Goal: Task Accomplishment & Management: Manage account settings

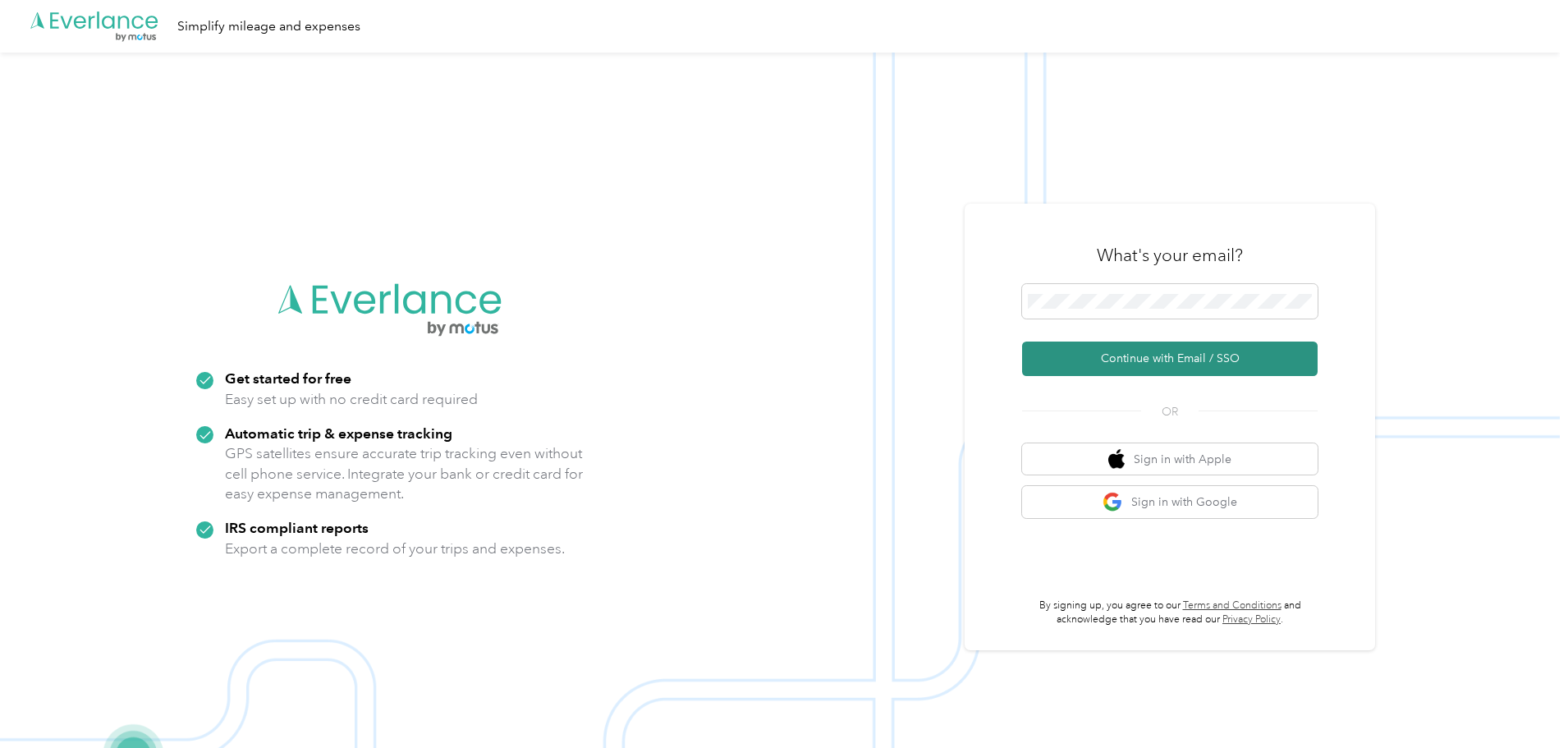
click at [1185, 357] on button "Continue with Email / SSO" at bounding box center [1170, 359] width 296 height 35
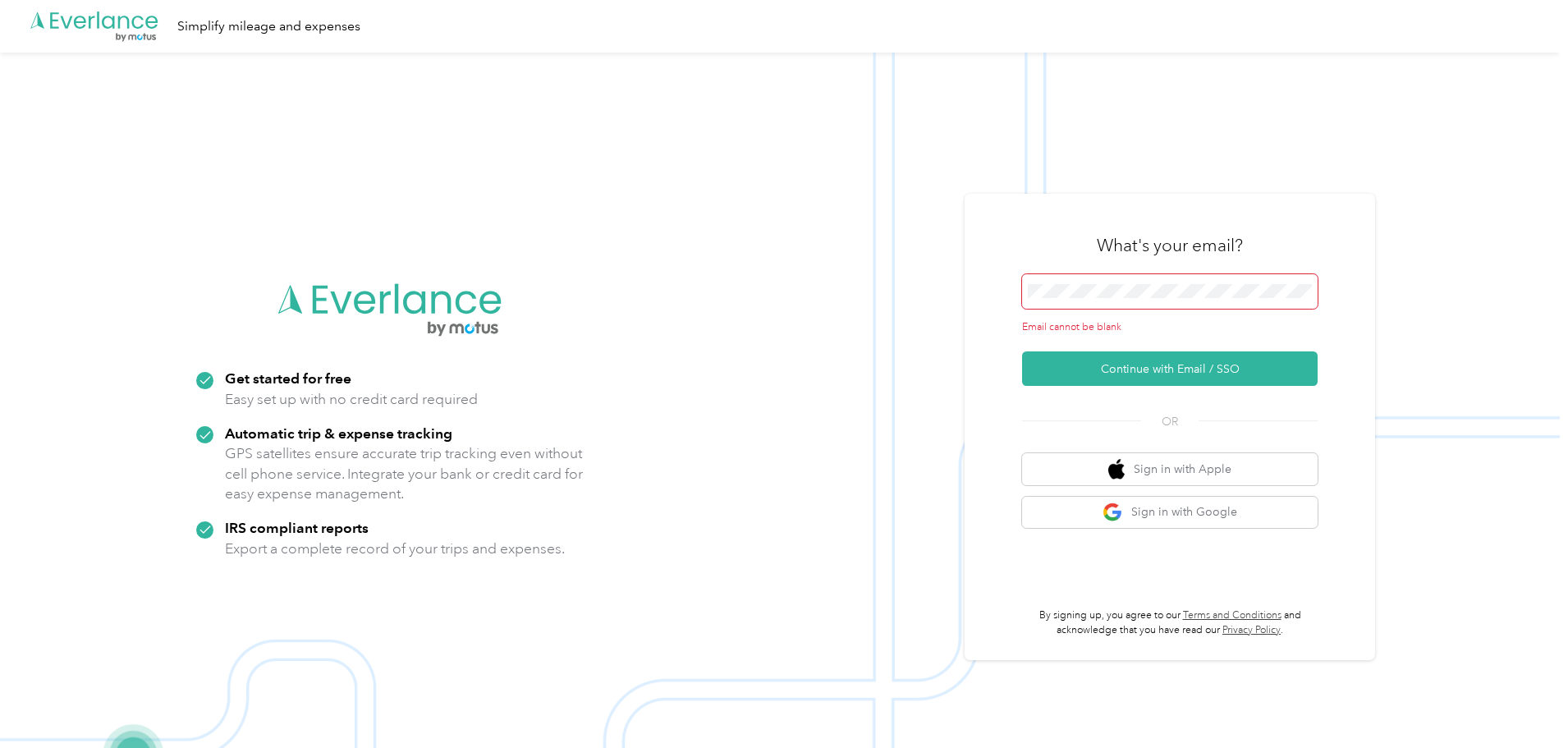
click at [1067, 304] on span at bounding box center [1170, 291] width 296 height 35
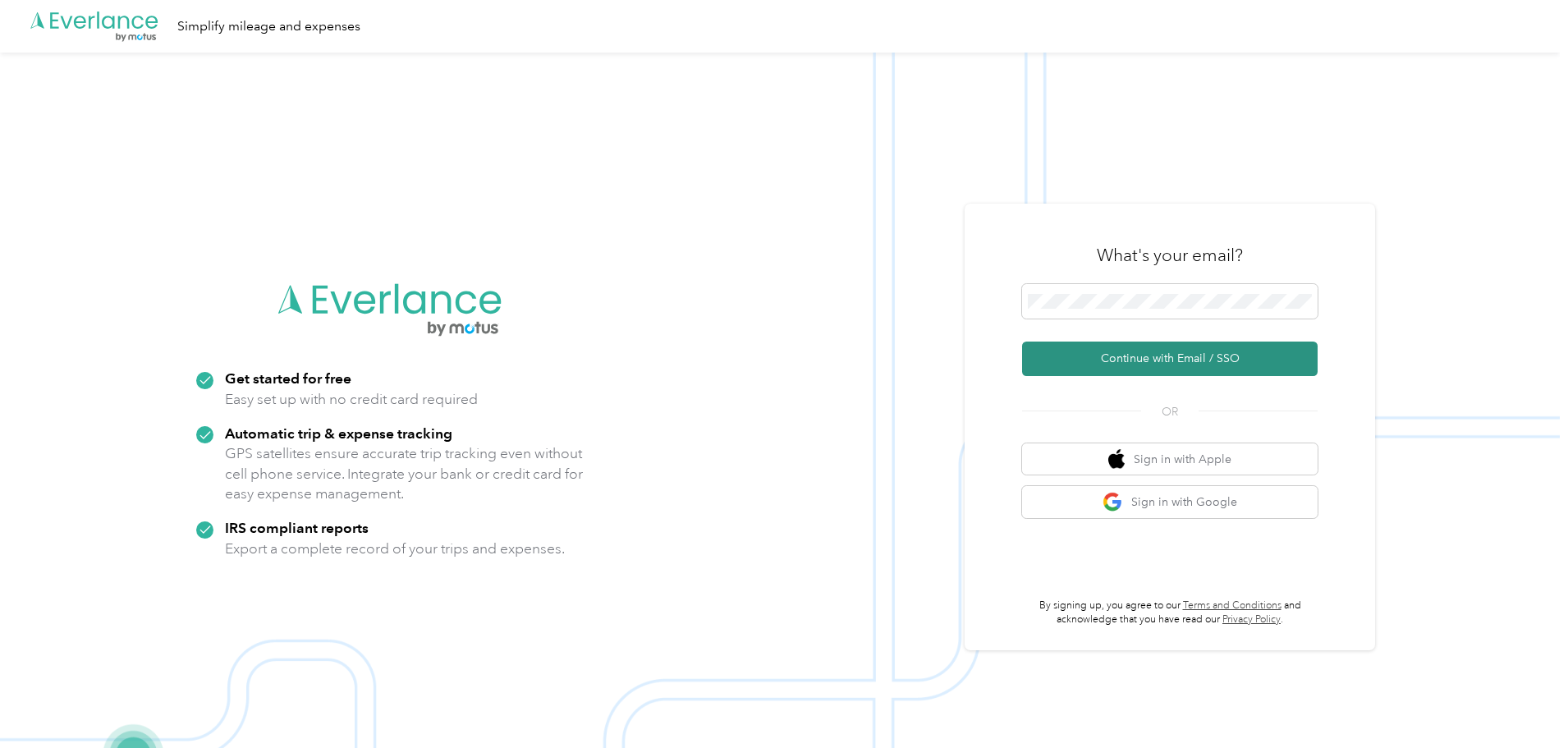
click at [1220, 350] on button "Continue with Email / SSO" at bounding box center [1170, 359] width 296 height 35
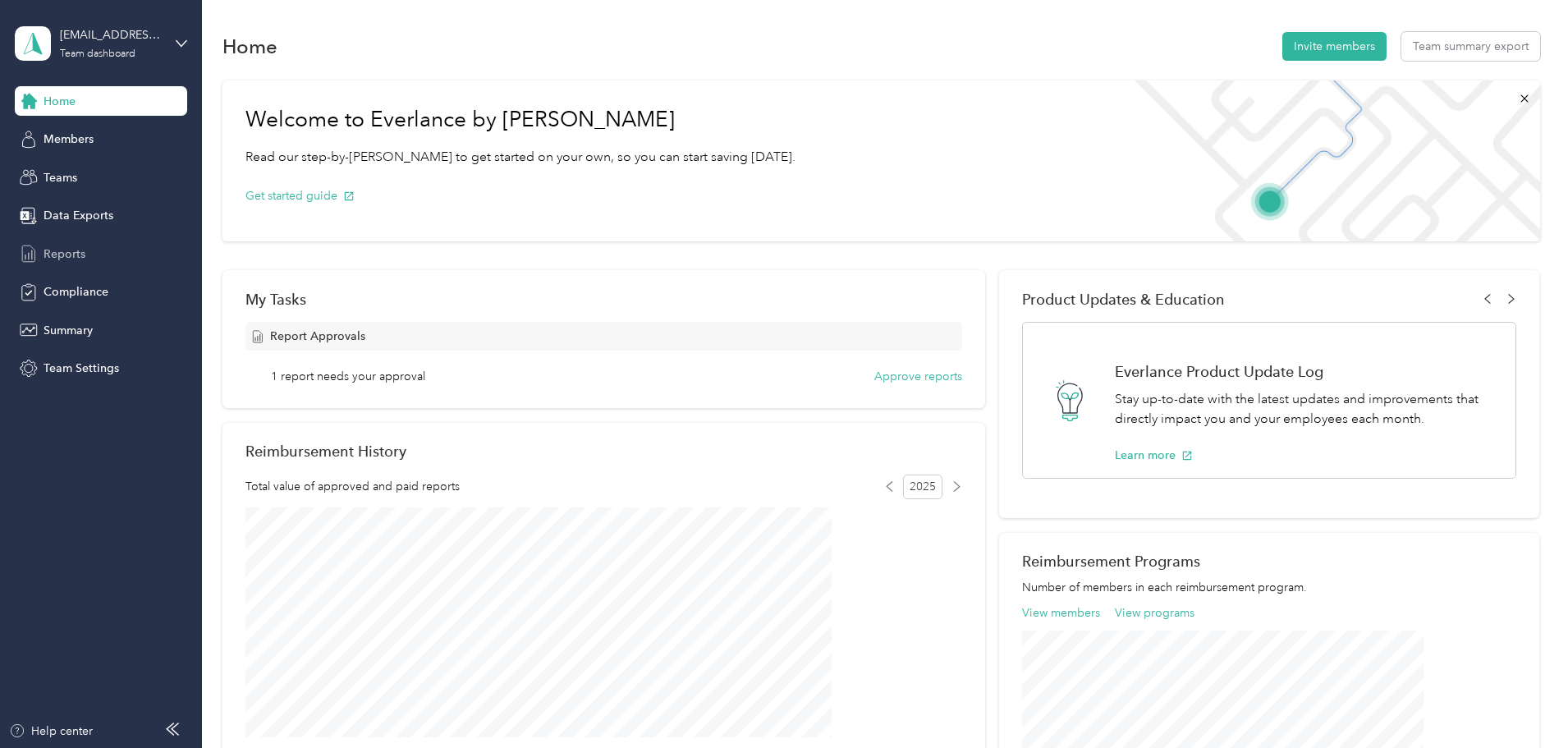
click at [82, 248] on span "Reports" at bounding box center [65, 253] width 42 height 17
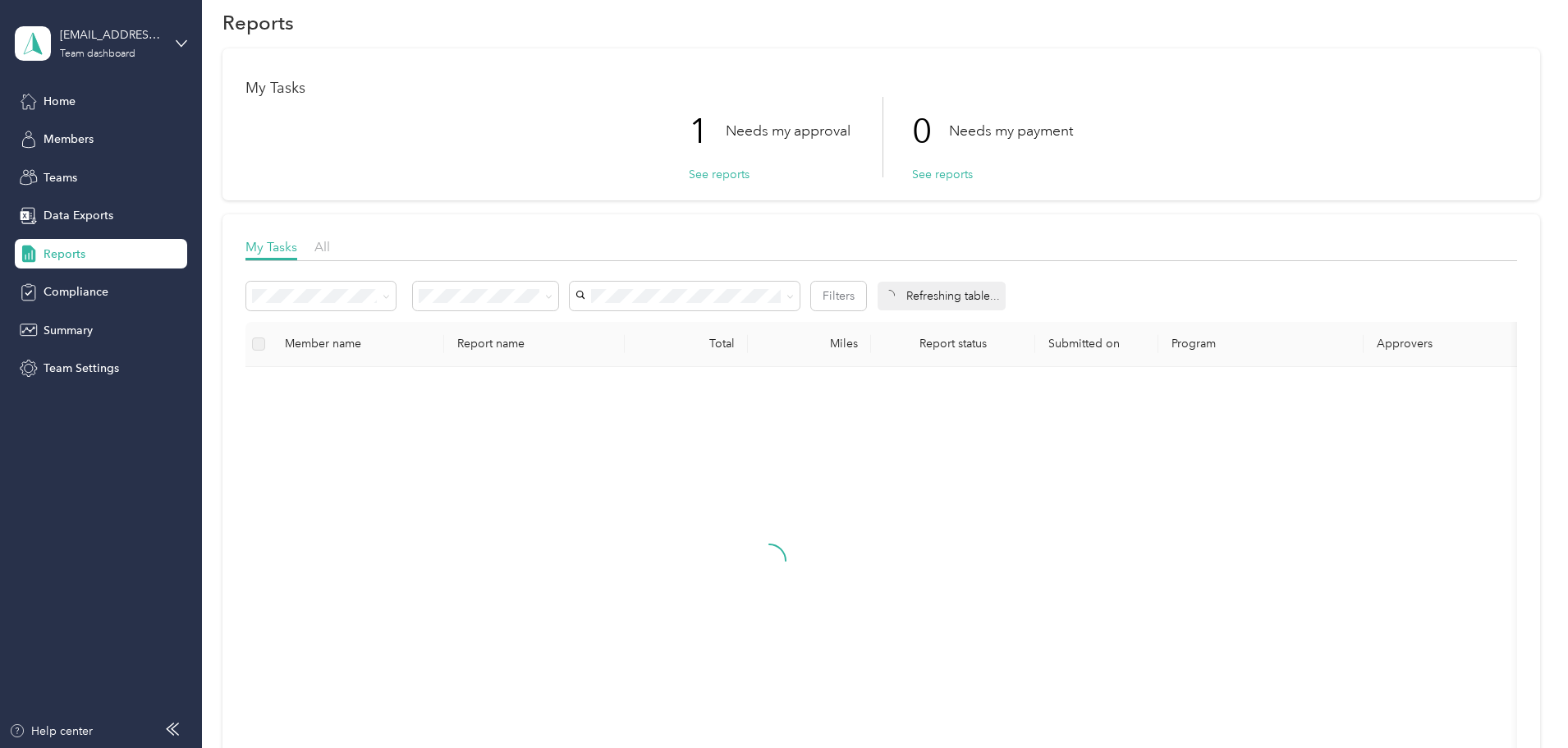
scroll to position [19, 0]
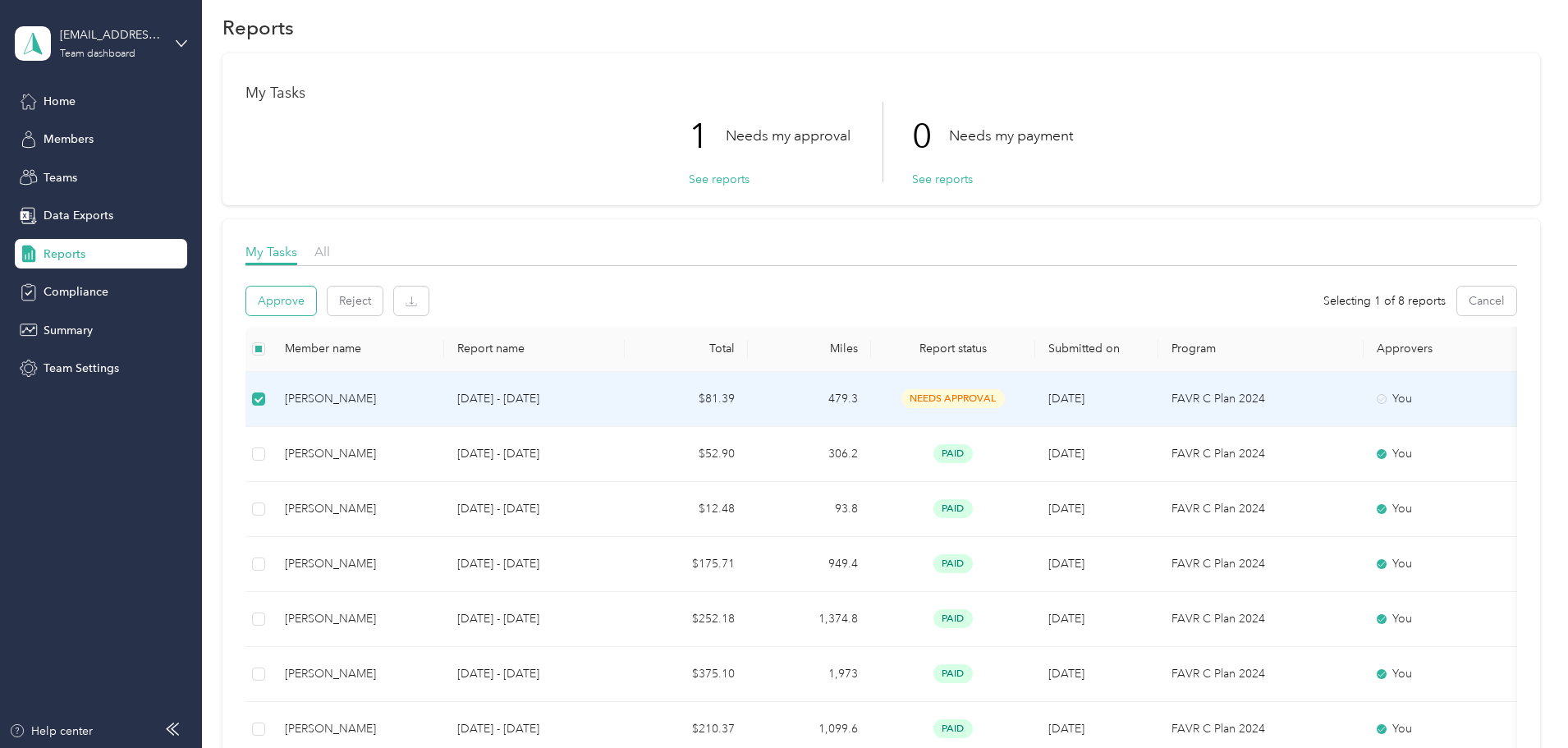
click at [316, 306] on button "Approve" at bounding box center [281, 301] width 70 height 29
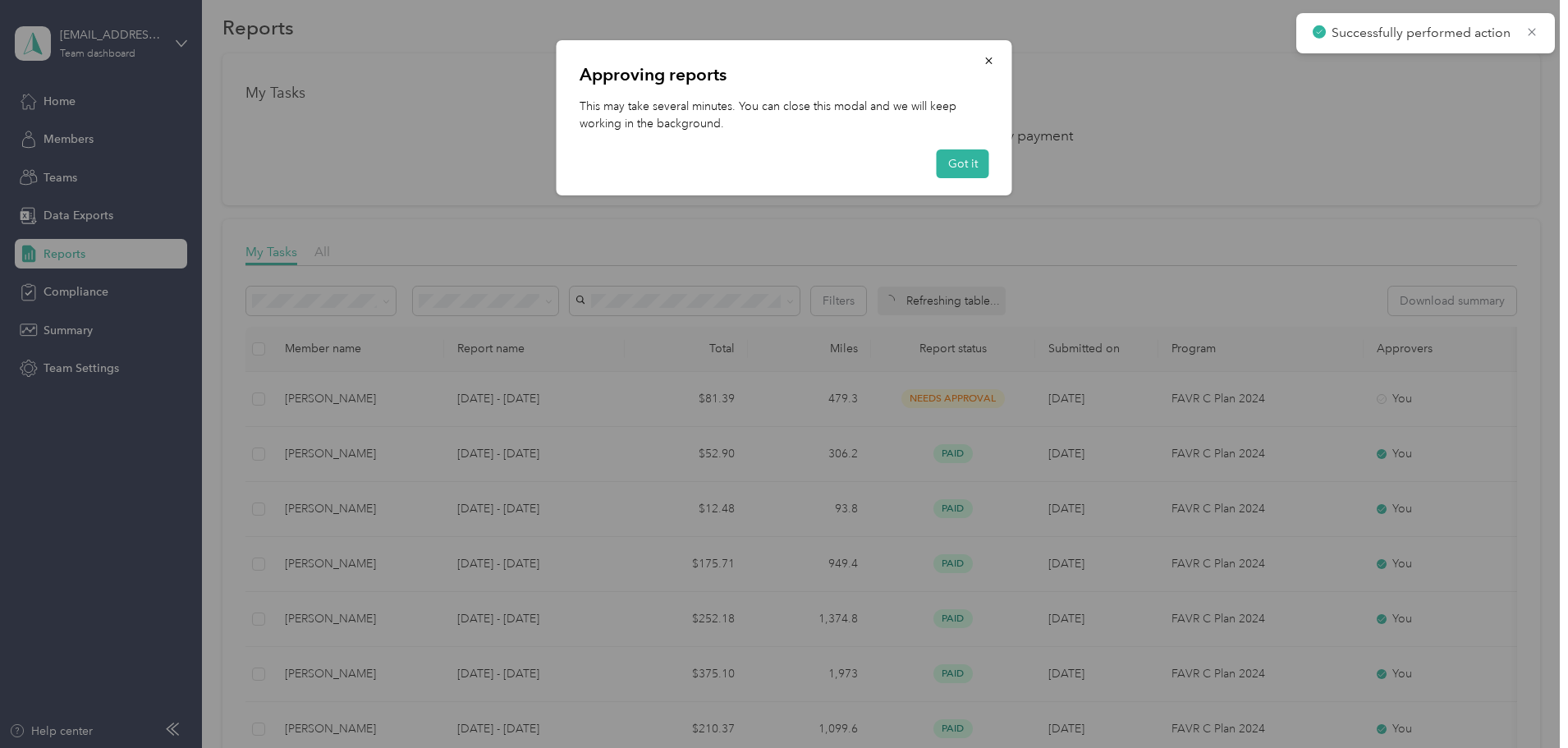
drag, startPoint x: 986, startPoint y: 149, endPoint x: 976, endPoint y: 155, distance: 11.7
click at [985, 149] on div "Approving reports This may take several minutes. You can close this modal and w…" at bounding box center [784, 118] width 456 height 156
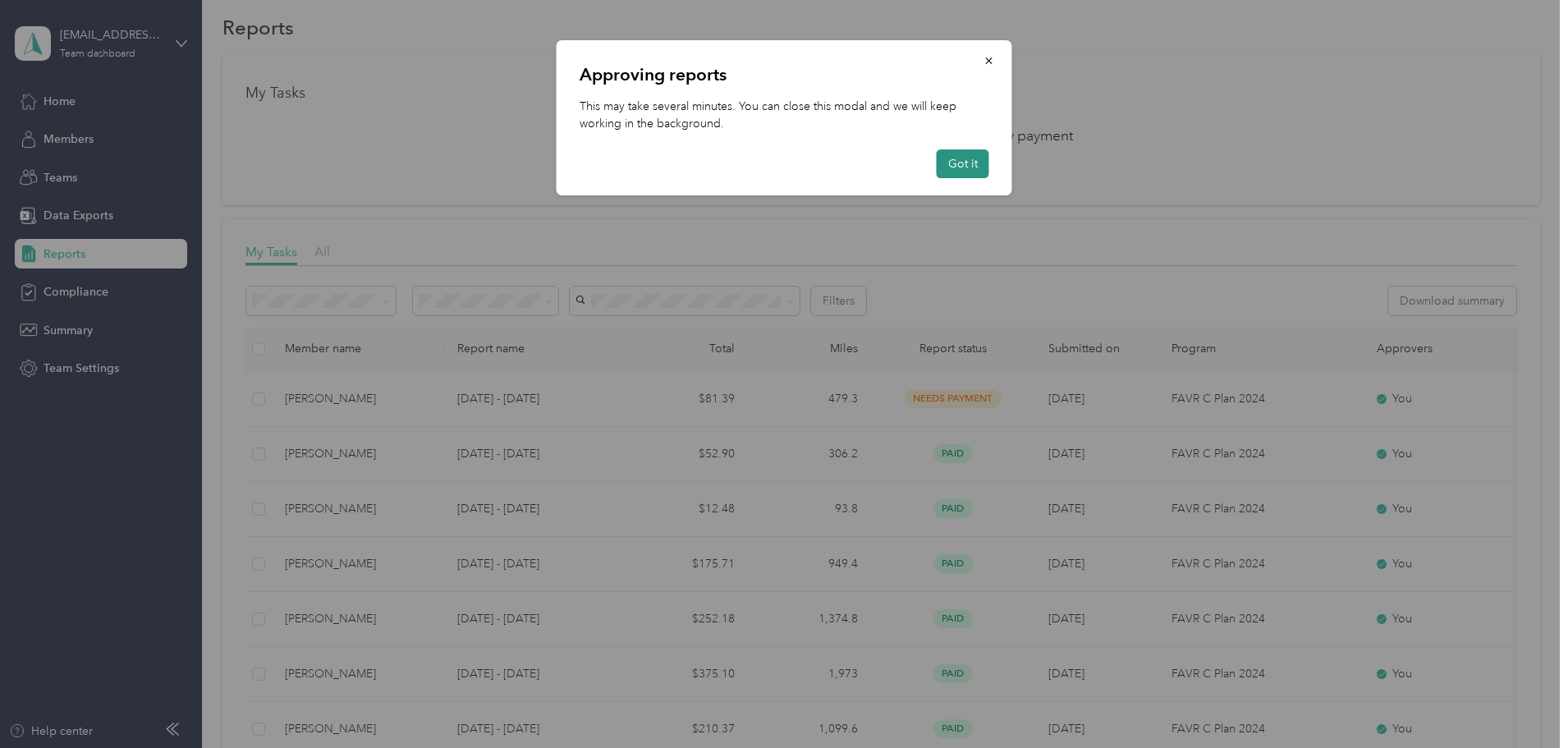
click at [969, 166] on button "Got it" at bounding box center [963, 164] width 53 height 29
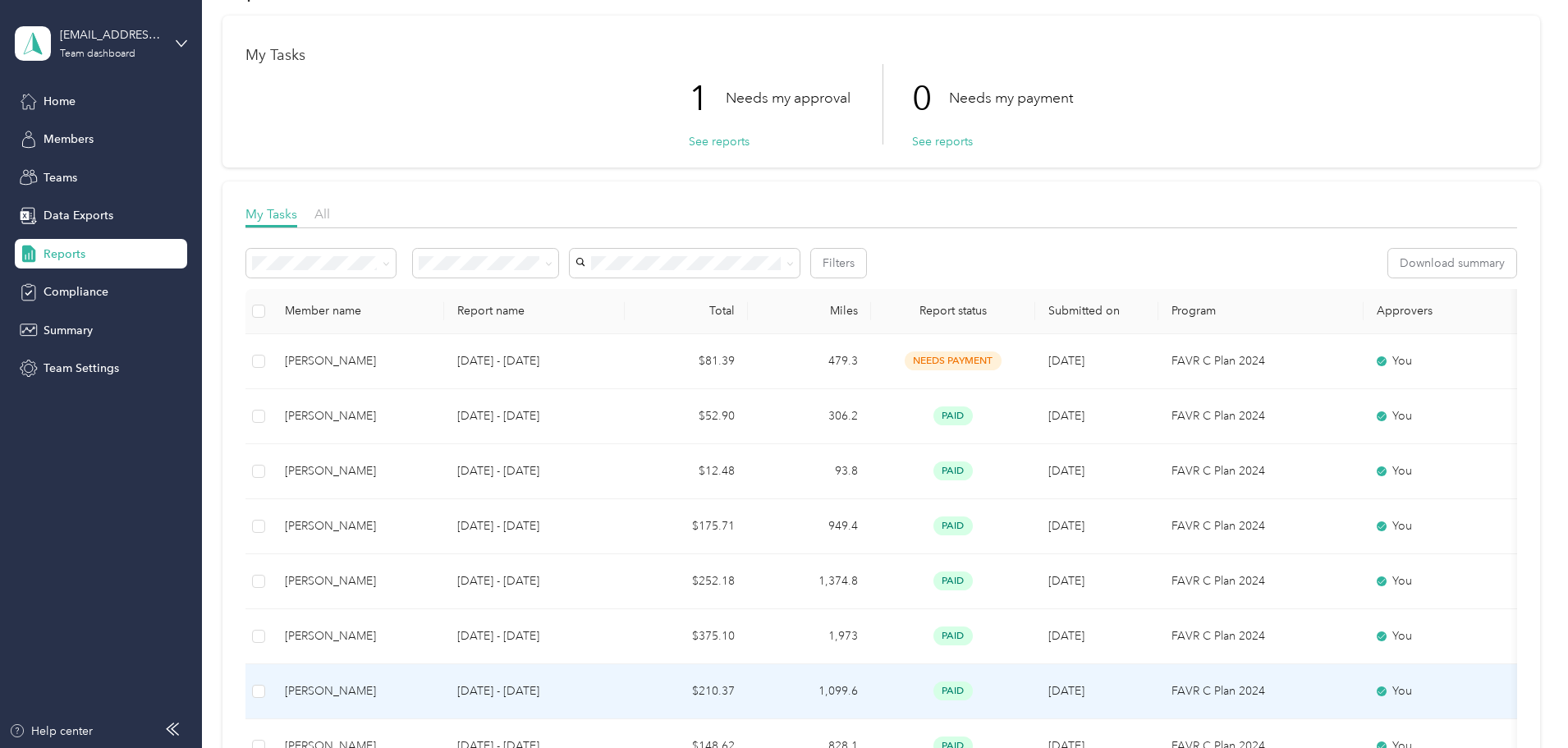
scroll to position [0, 0]
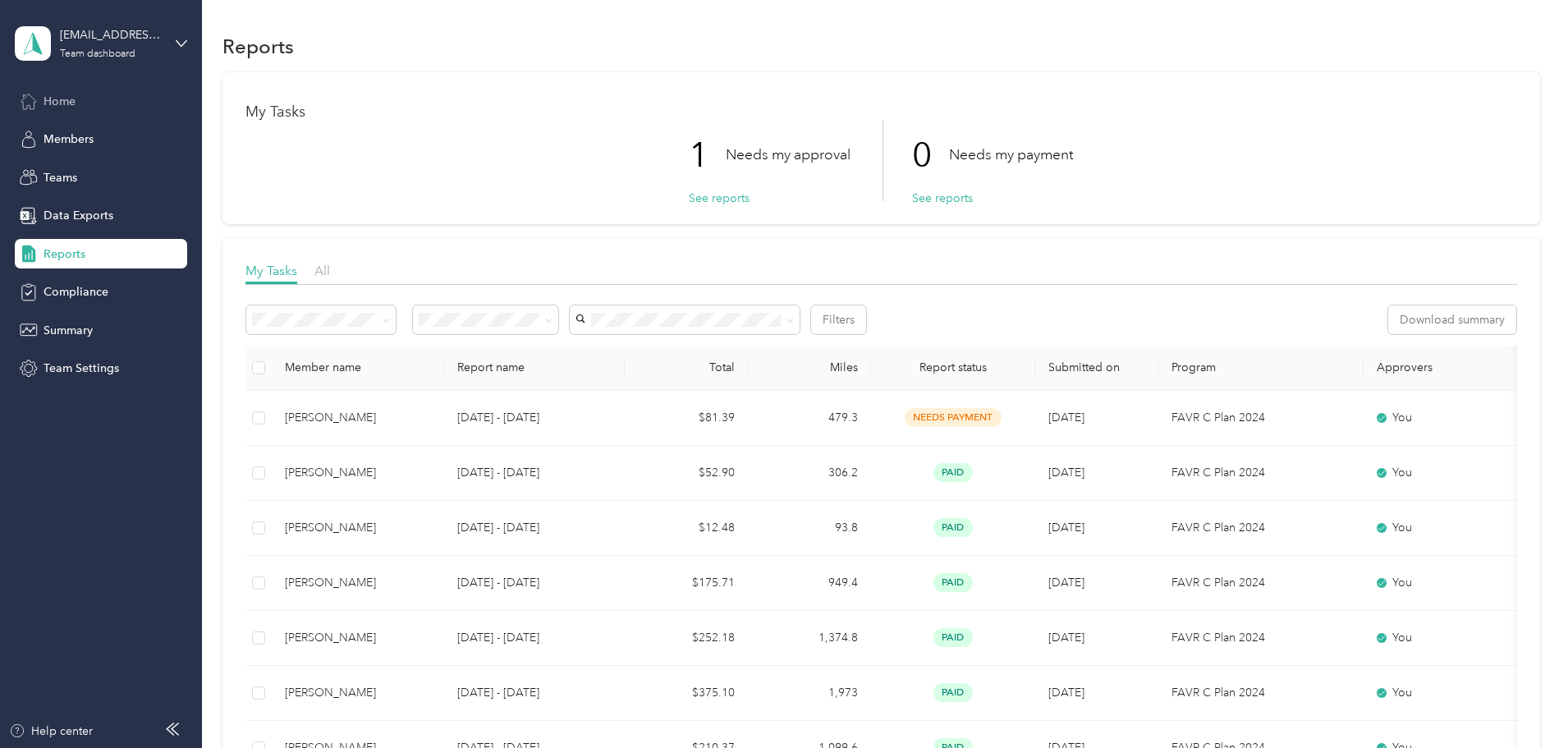
click at [86, 101] on div "Home" at bounding box center [101, 101] width 172 height 30
